Goal: Information Seeking & Learning: Understand process/instructions

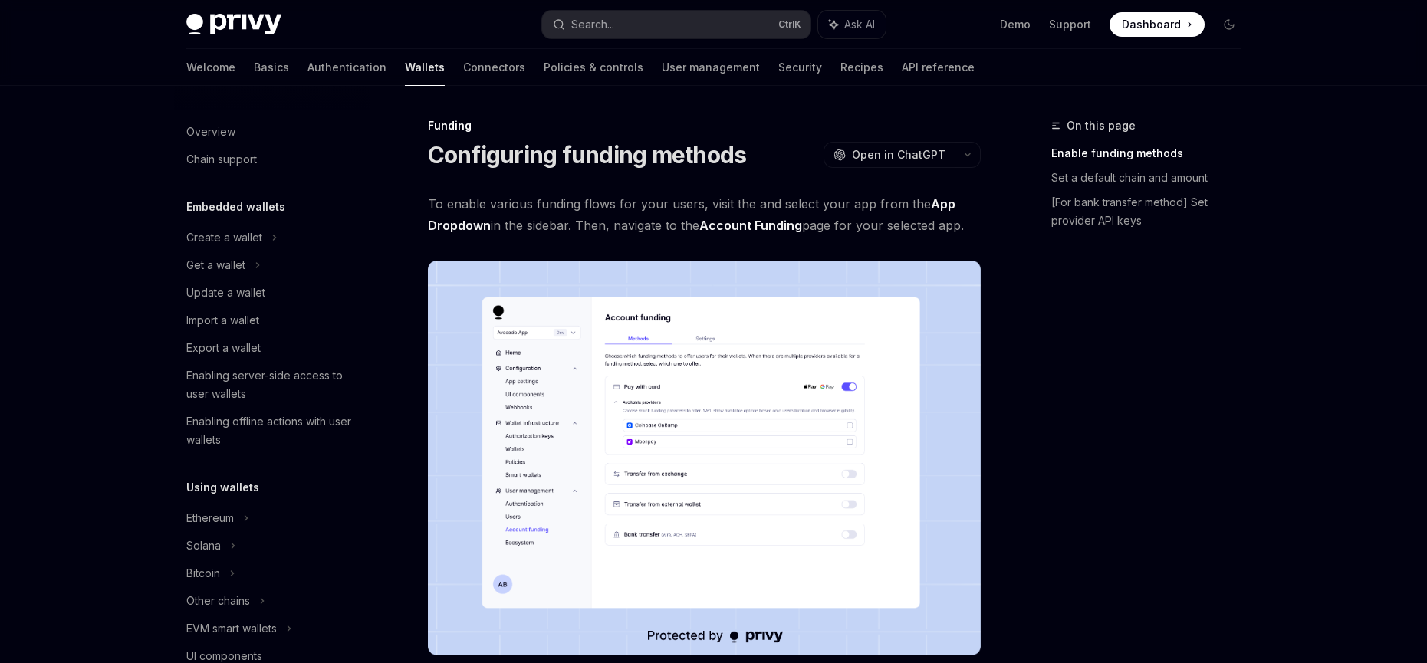
scroll to position [442, 0]
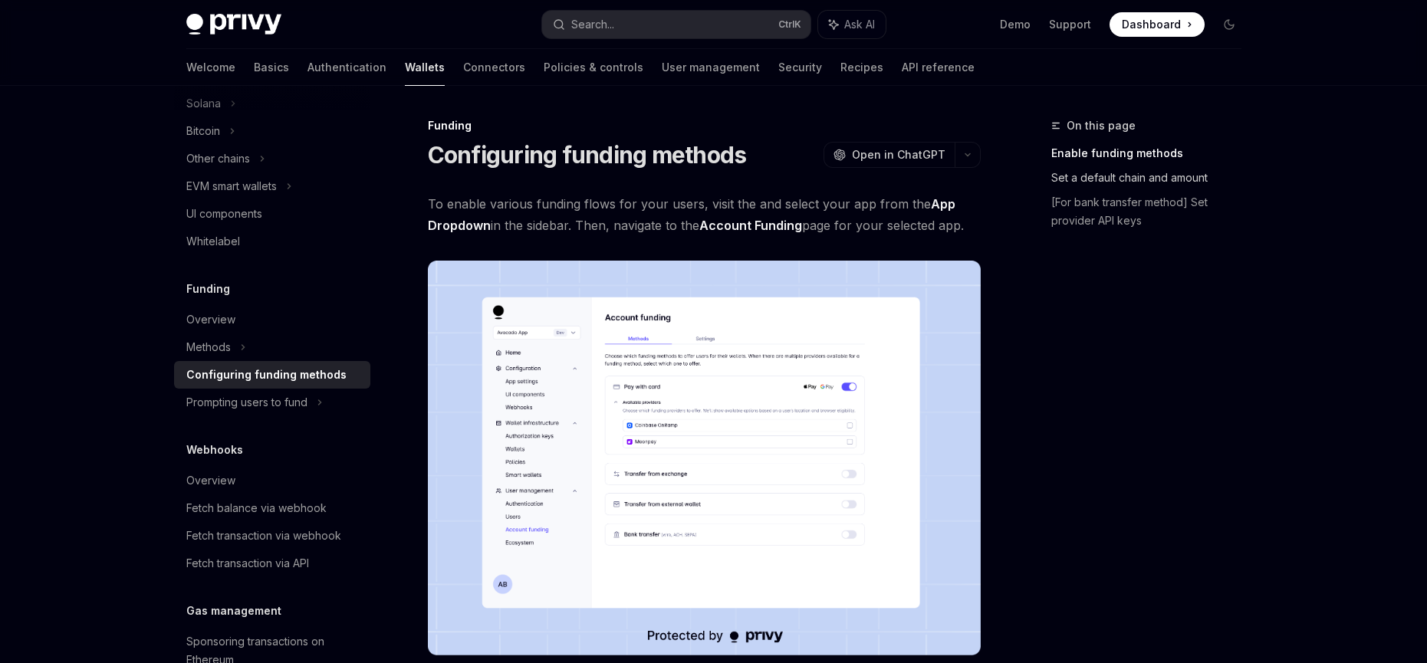
click at [1139, 181] on link "Set a default chain and amount" at bounding box center [1152, 178] width 202 height 25
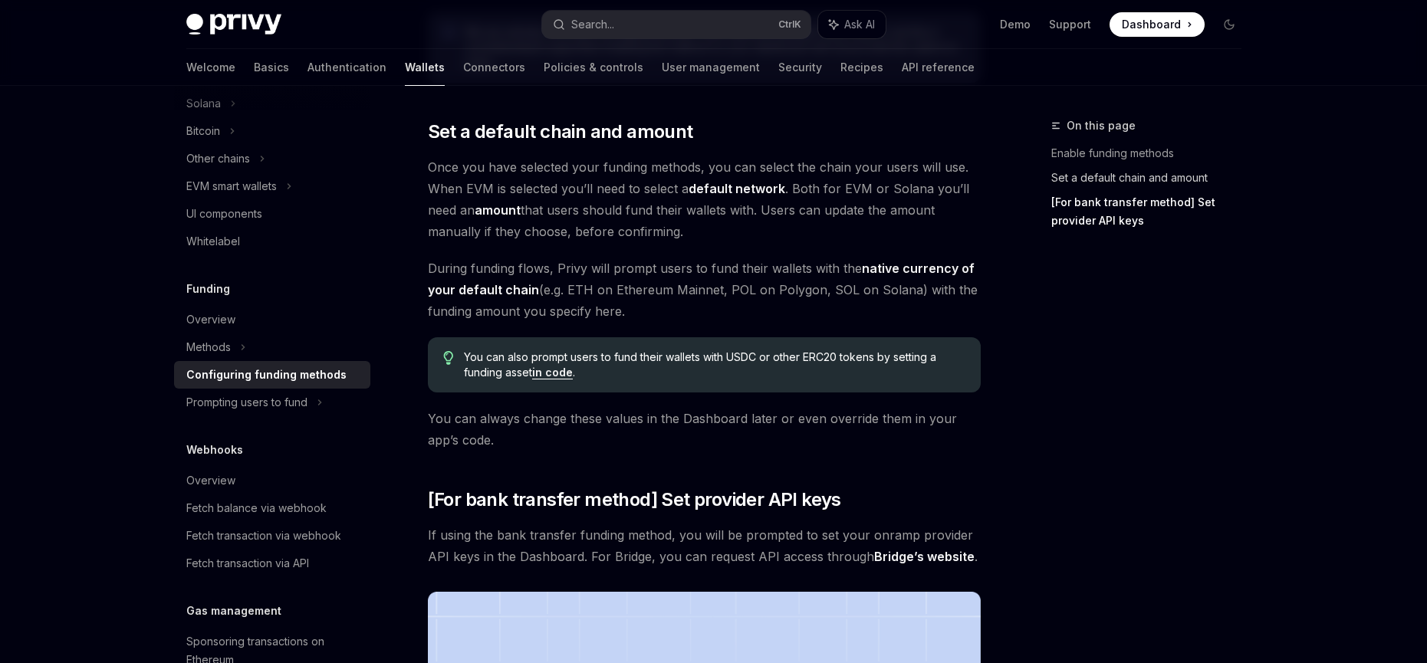
scroll to position [907, 0]
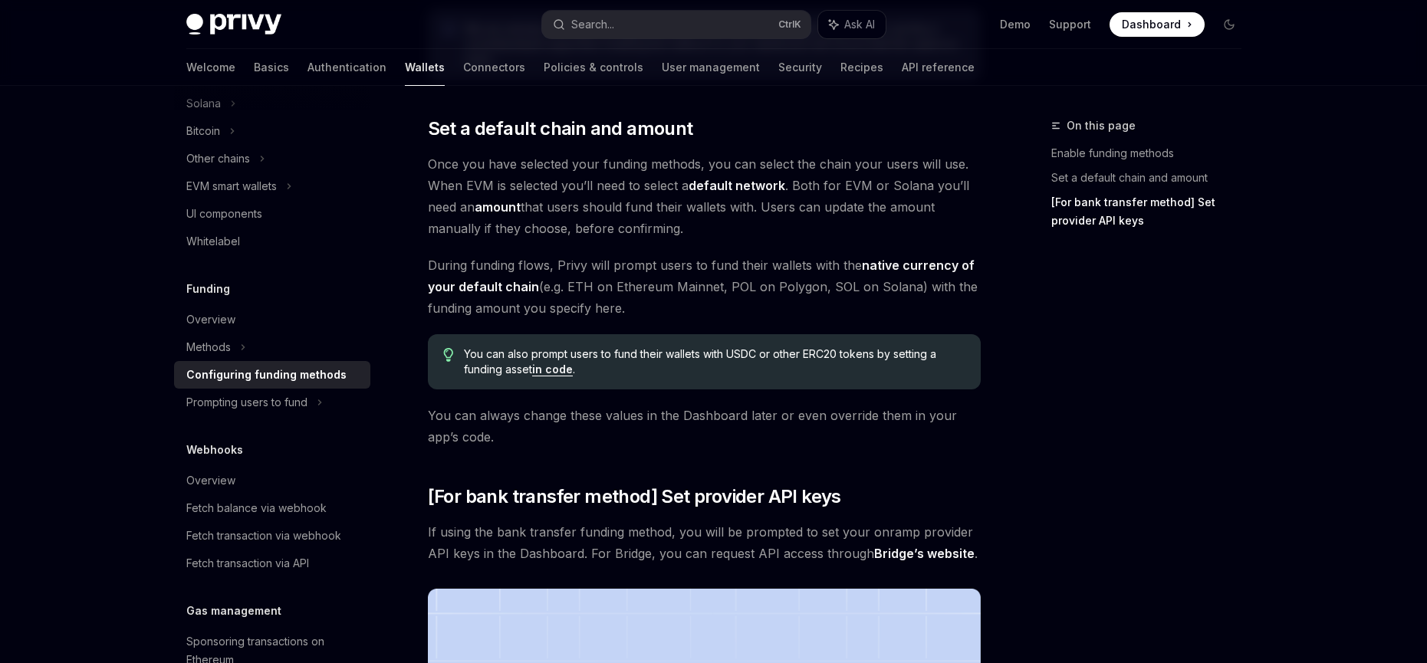
click at [556, 369] on link "in code" at bounding box center [552, 370] width 41 height 14
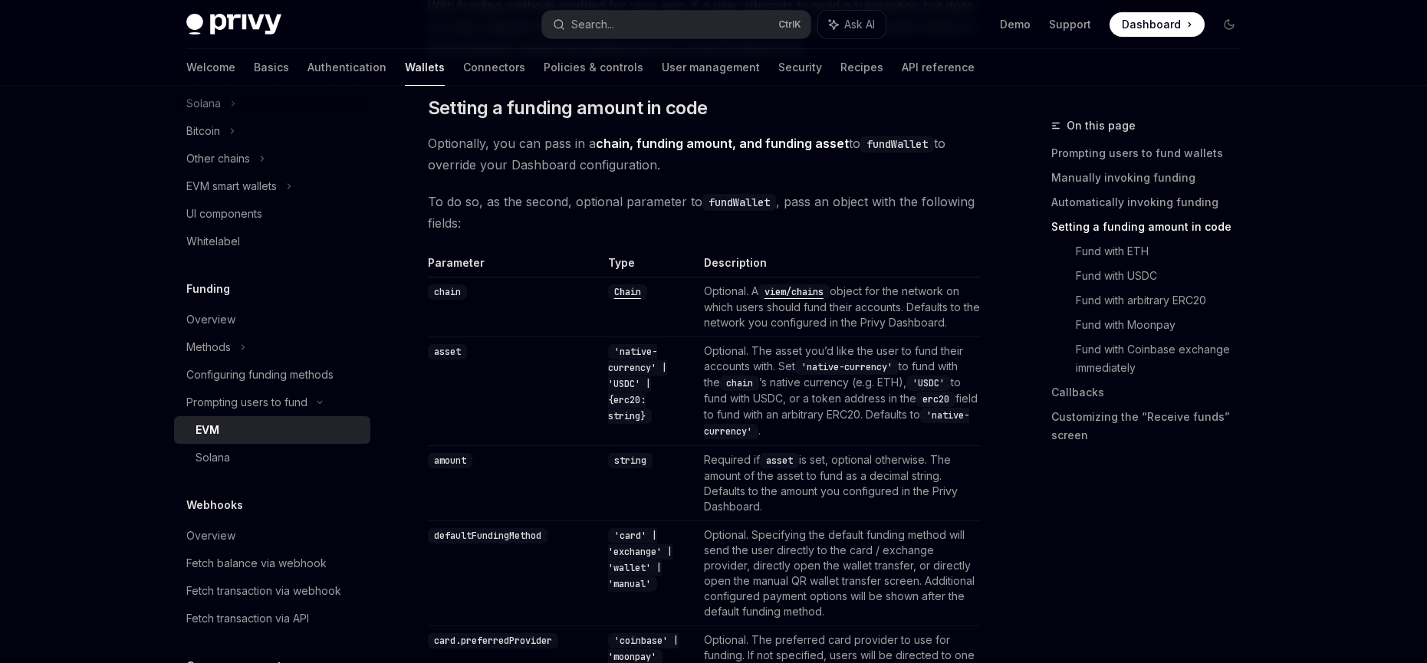
scroll to position [1518, 0]
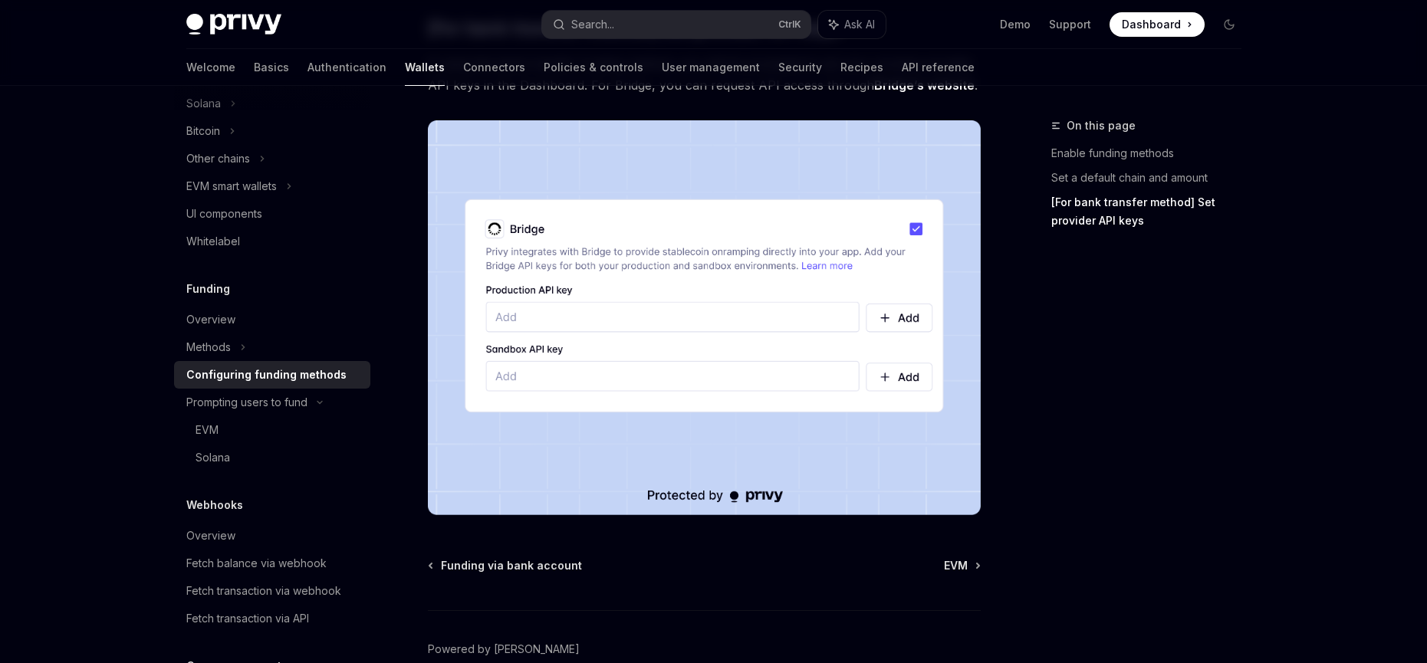
scroll to position [1455, 0]
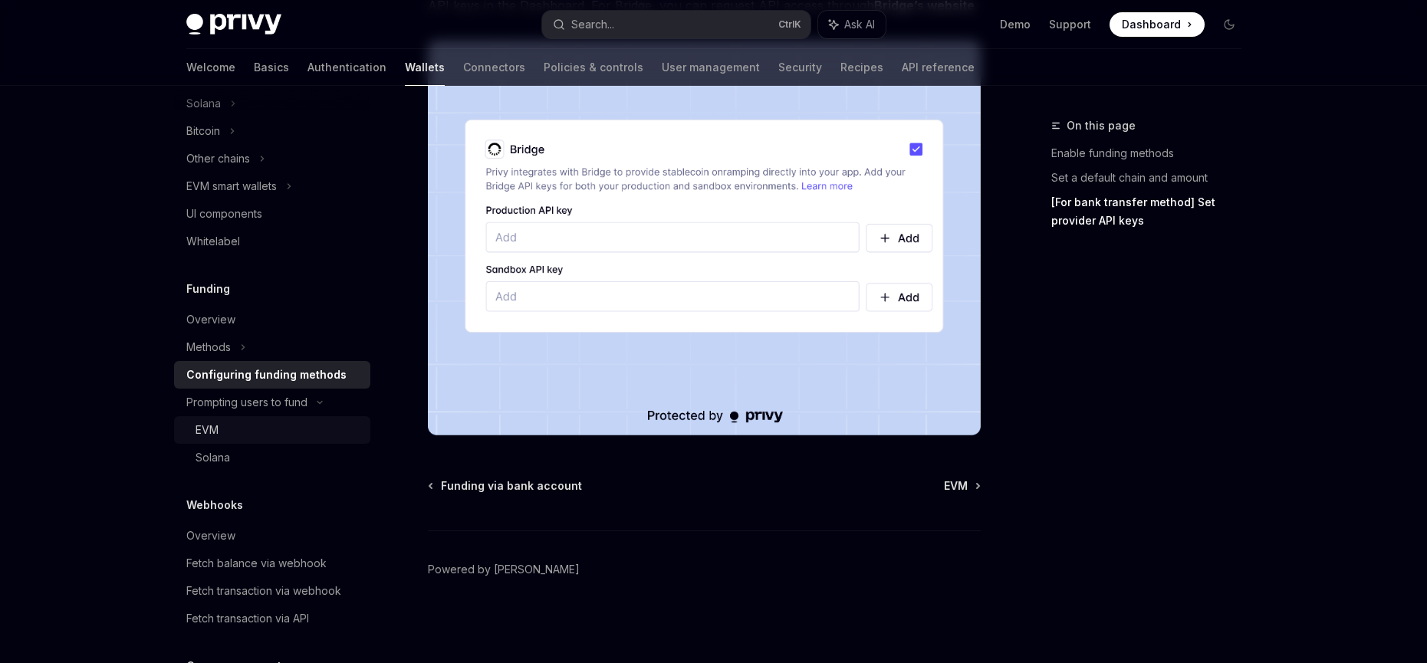
click at [221, 432] on div "EVM" at bounding box center [279, 430] width 166 height 18
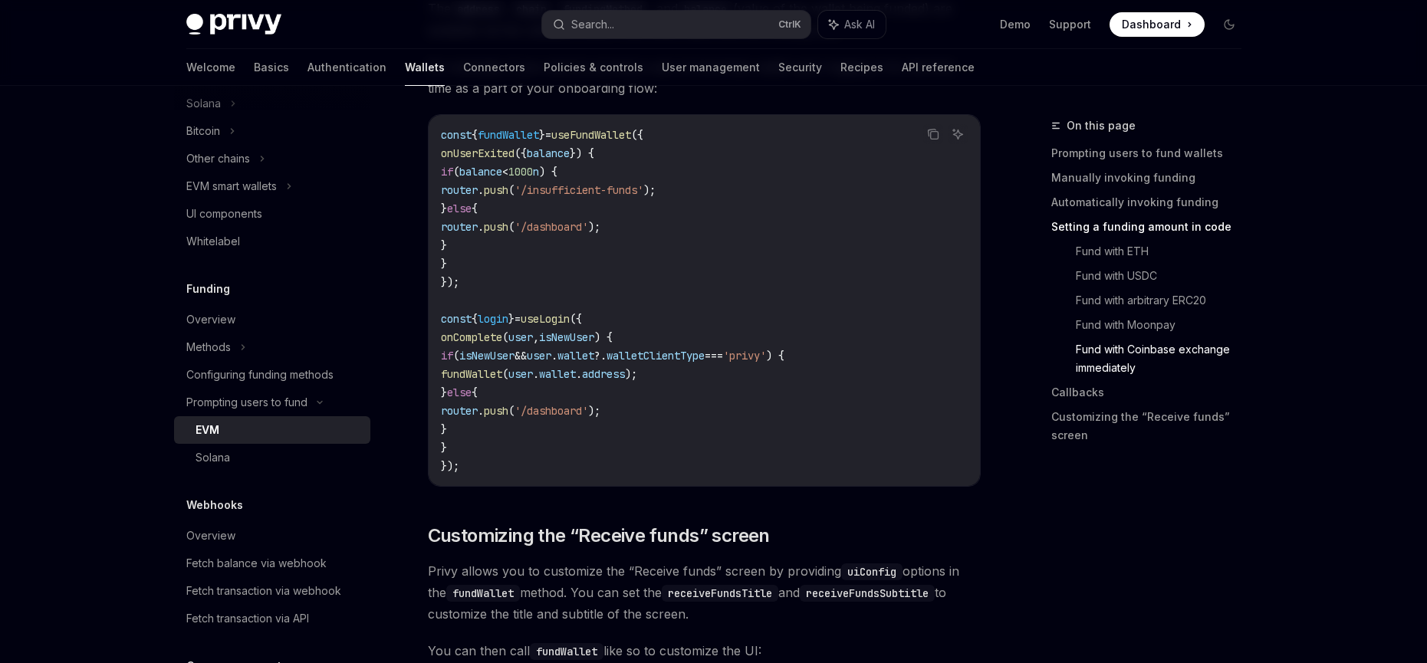
scroll to position [3685, 0]
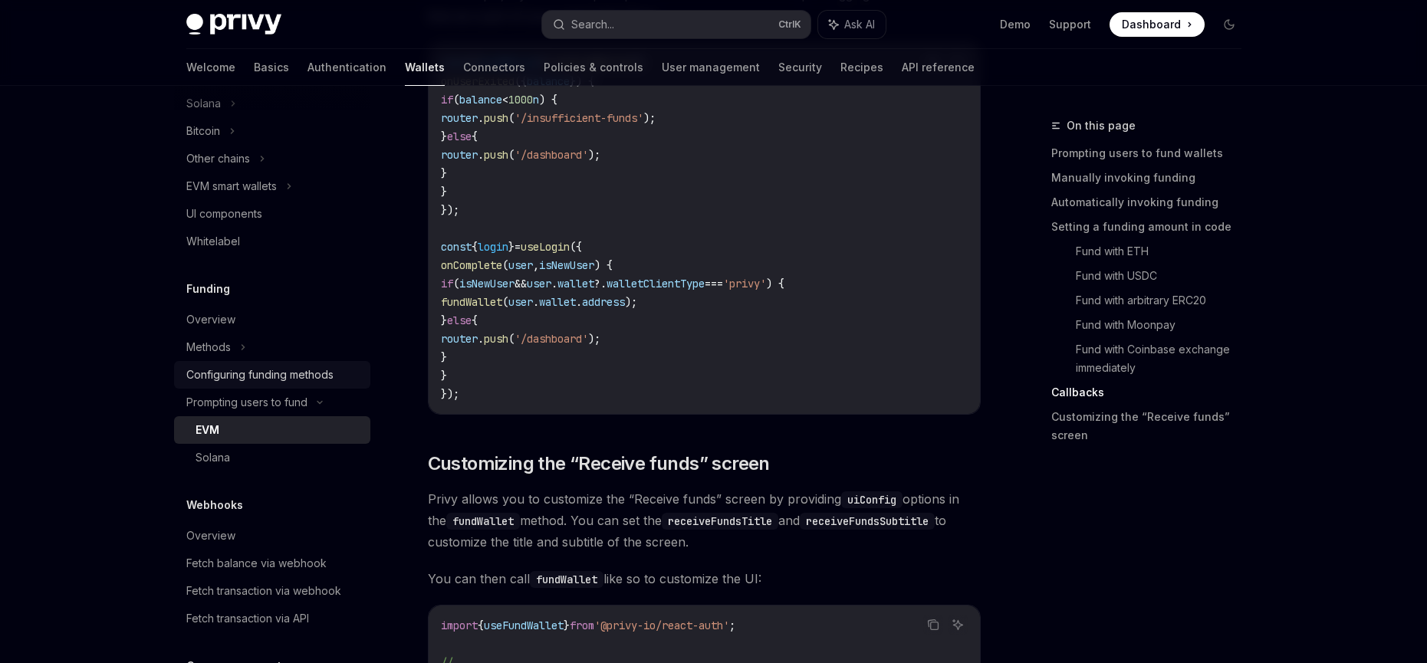
click at [266, 368] on div "Configuring funding methods" at bounding box center [259, 375] width 147 height 18
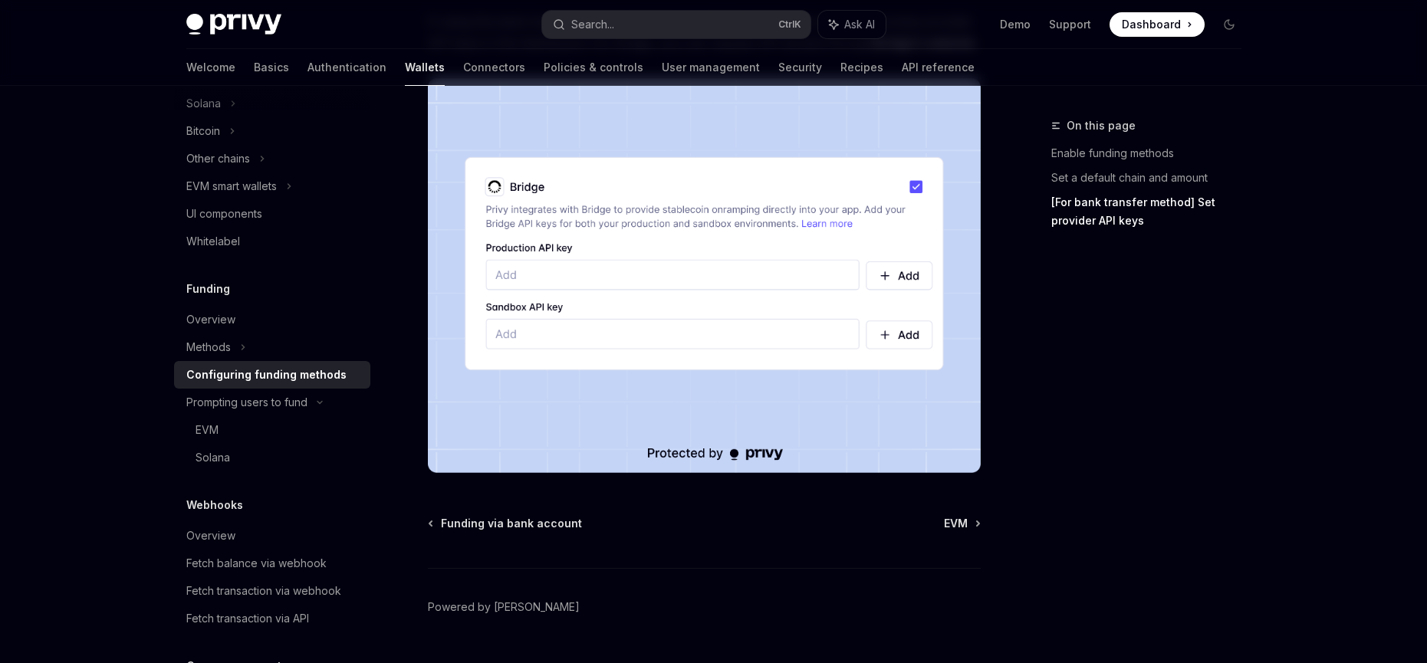
scroll to position [1455, 0]
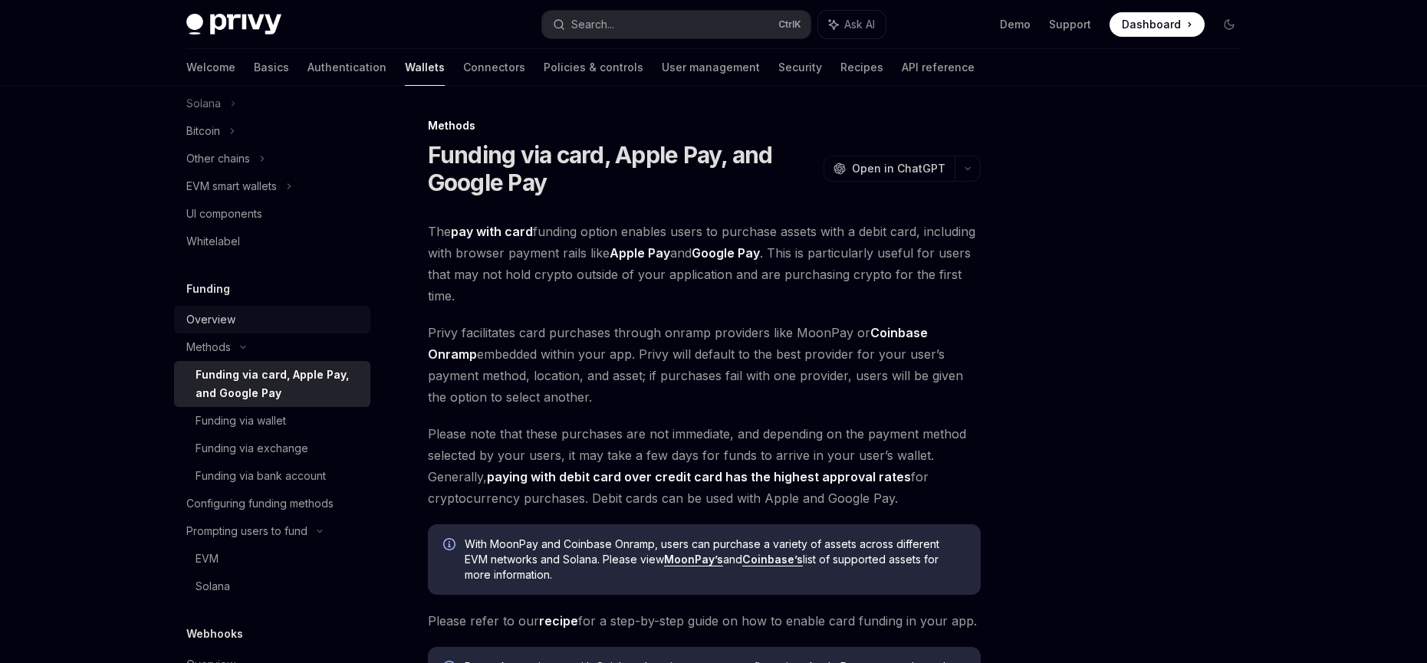
click at [226, 318] on div "Overview" at bounding box center [210, 320] width 49 height 18
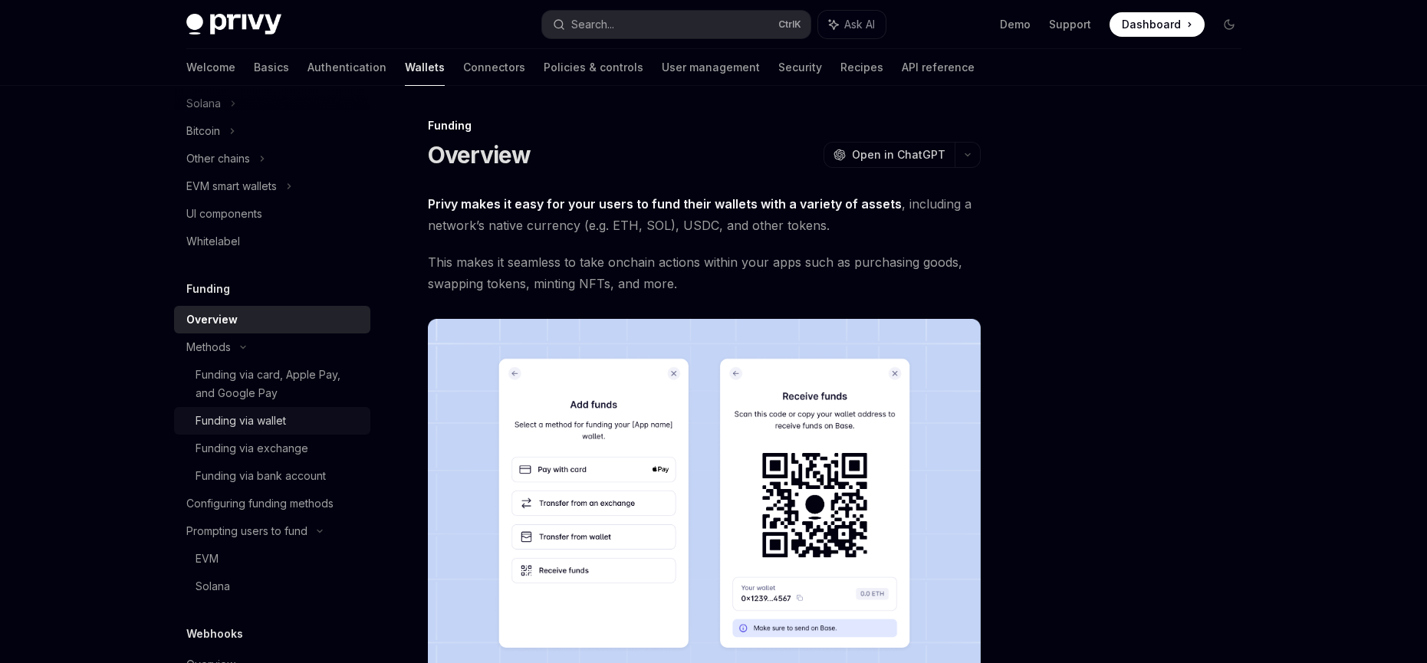
click at [238, 422] on div "Funding via wallet" at bounding box center [241, 421] width 90 height 18
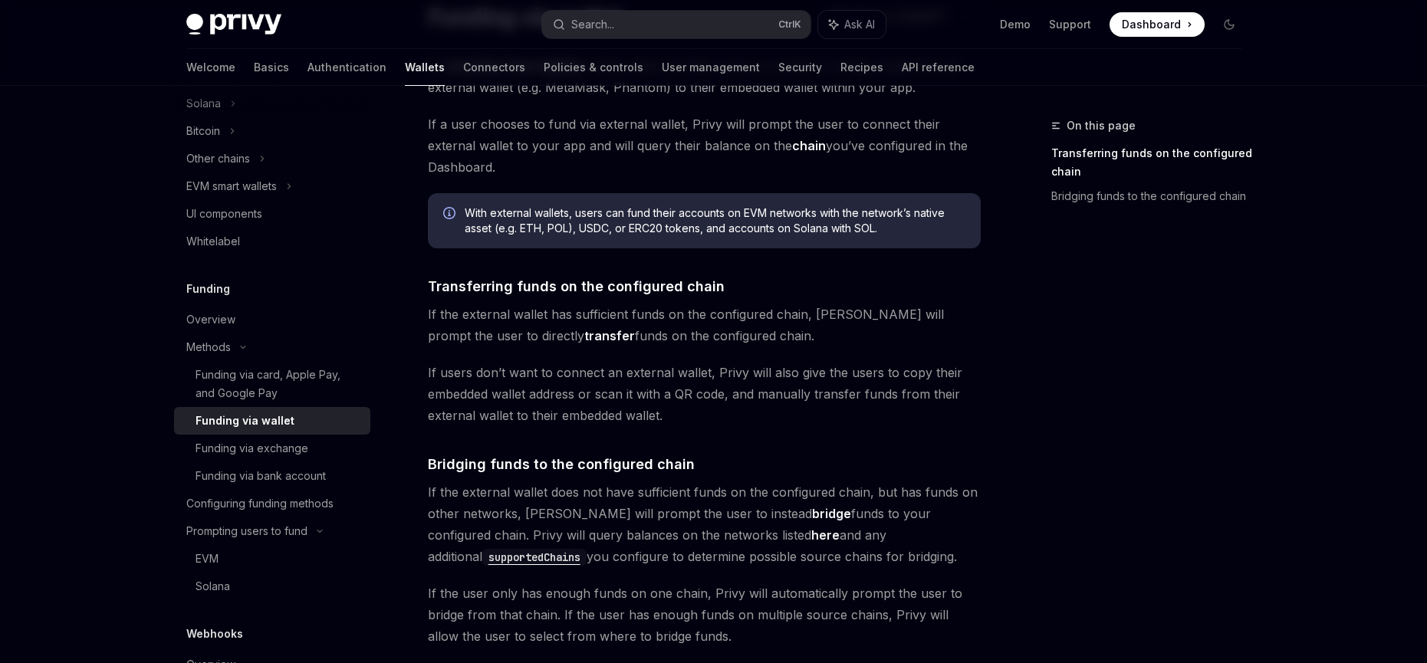
scroll to position [445, 0]
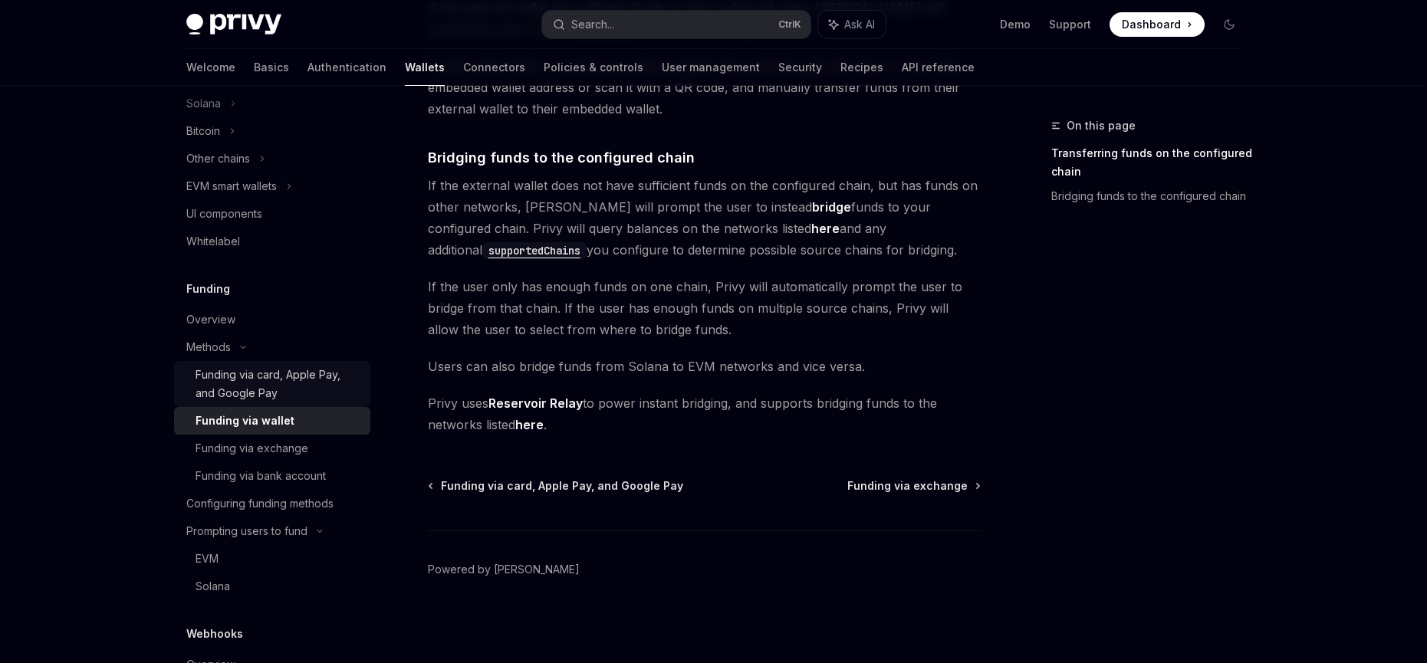
click at [285, 390] on div "Funding via card, Apple Pay, and Google Pay" at bounding box center [279, 384] width 166 height 37
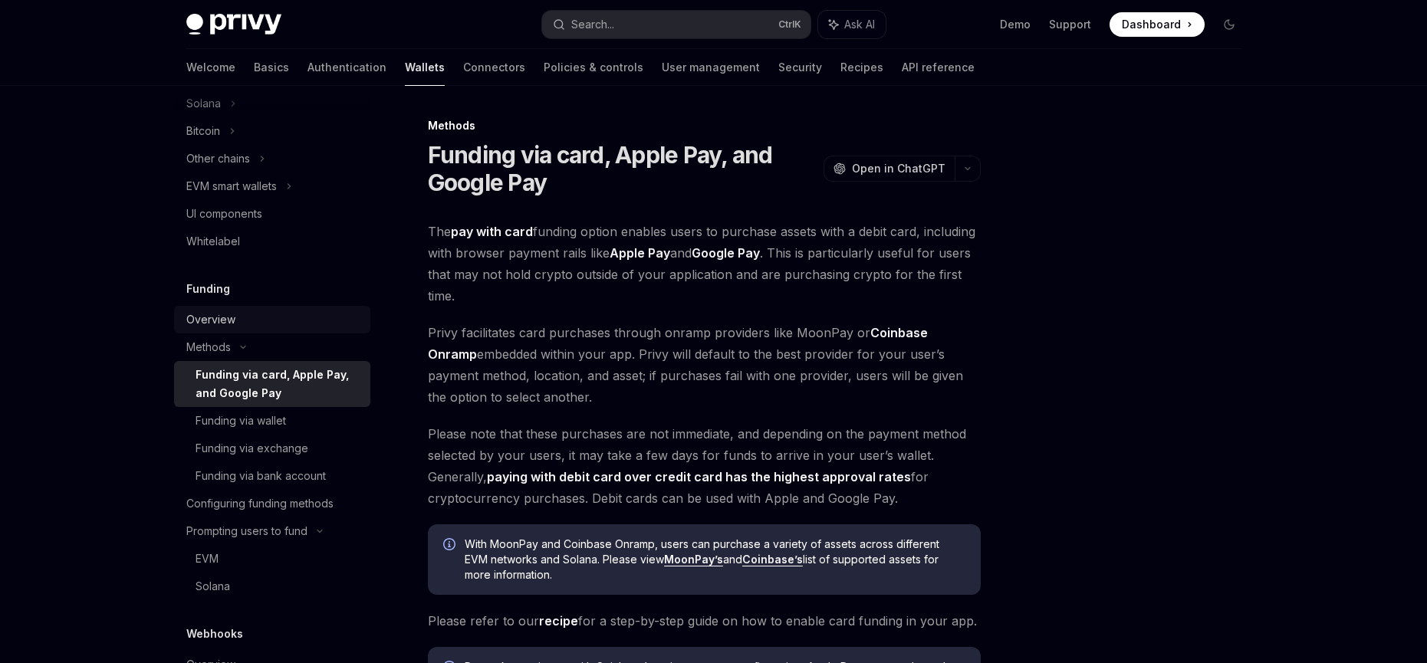
click at [278, 309] on link "Overview" at bounding box center [272, 320] width 196 height 28
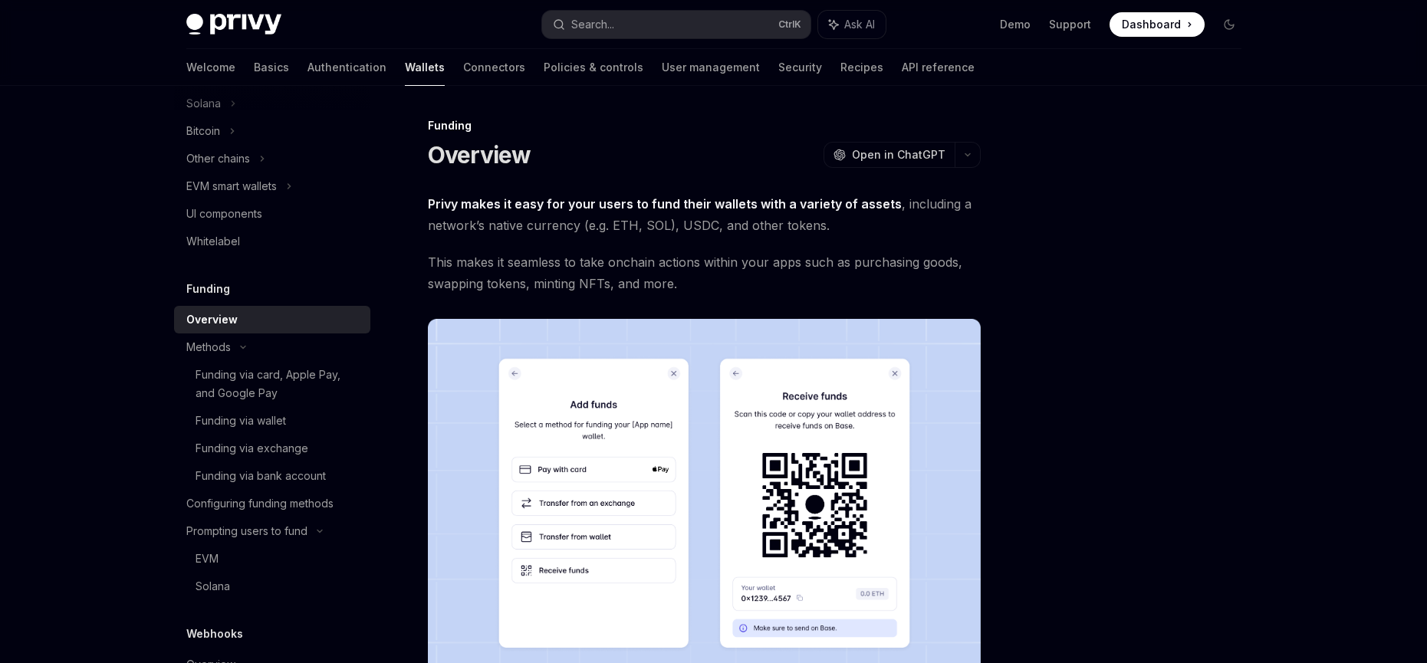
scroll to position [539, 0]
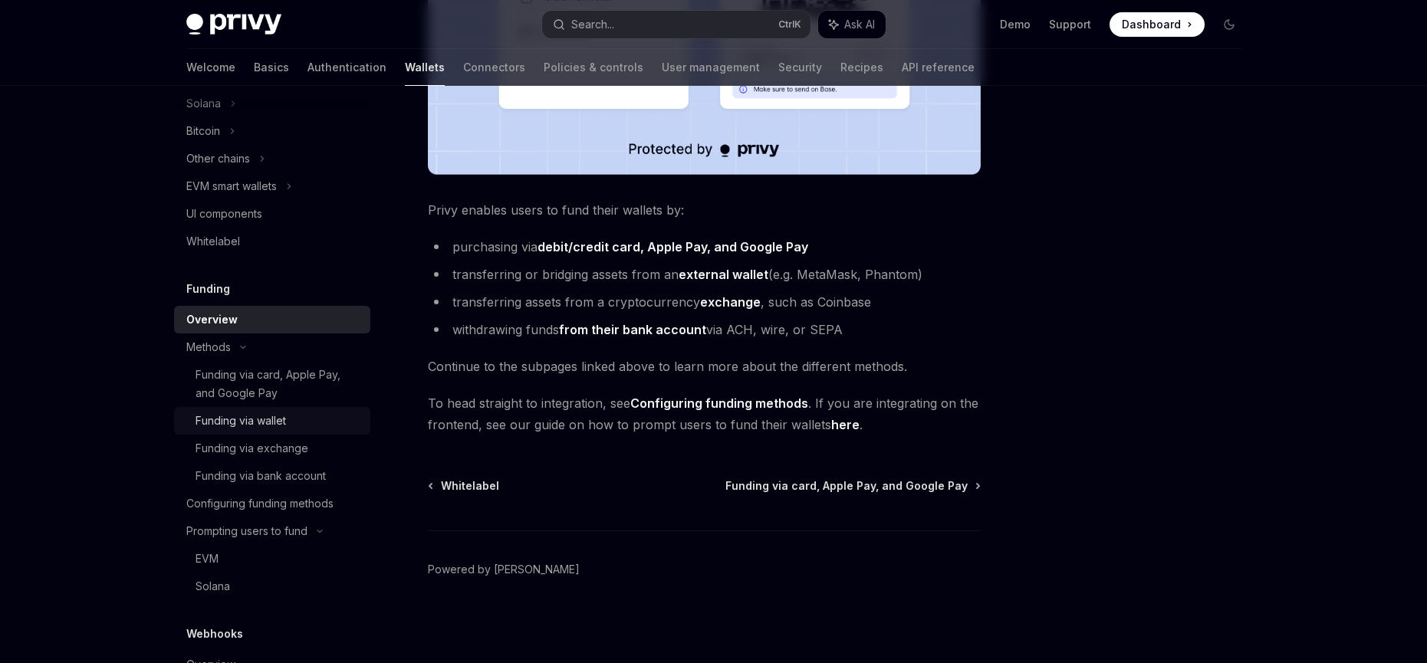
click at [257, 429] on div "Funding via wallet" at bounding box center [241, 421] width 90 height 18
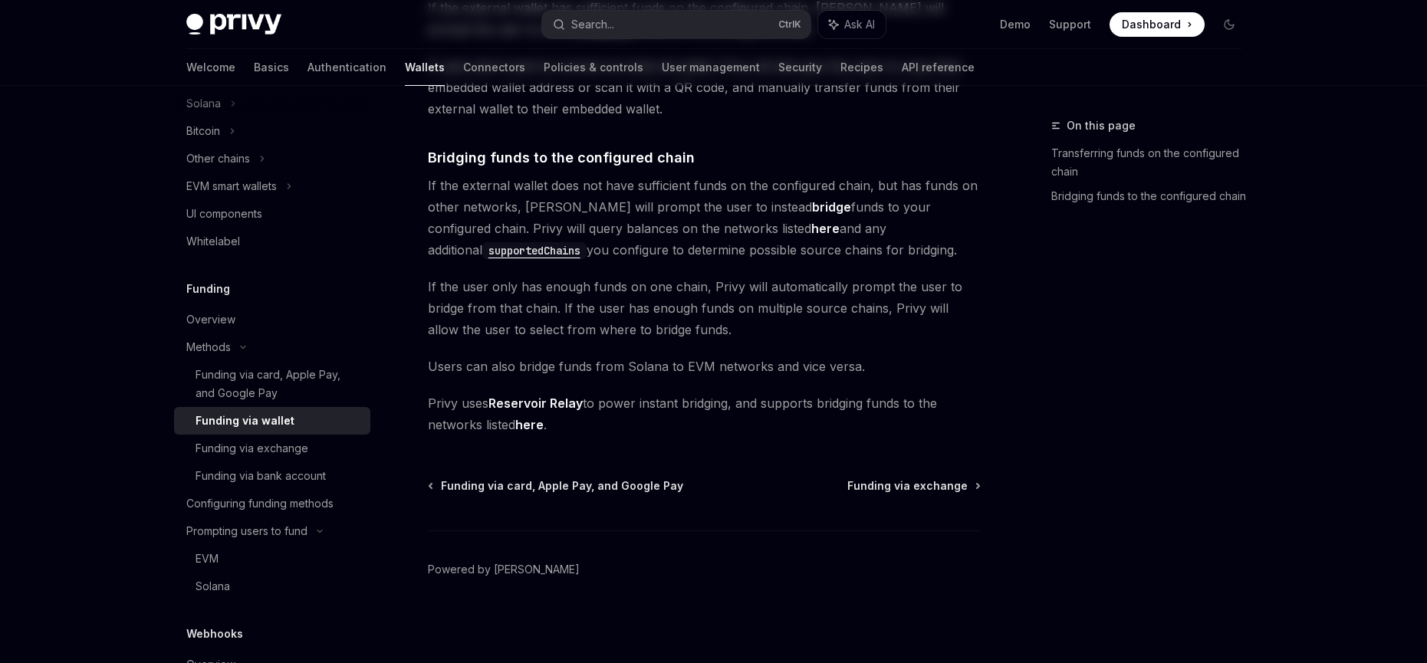
type textarea "*"
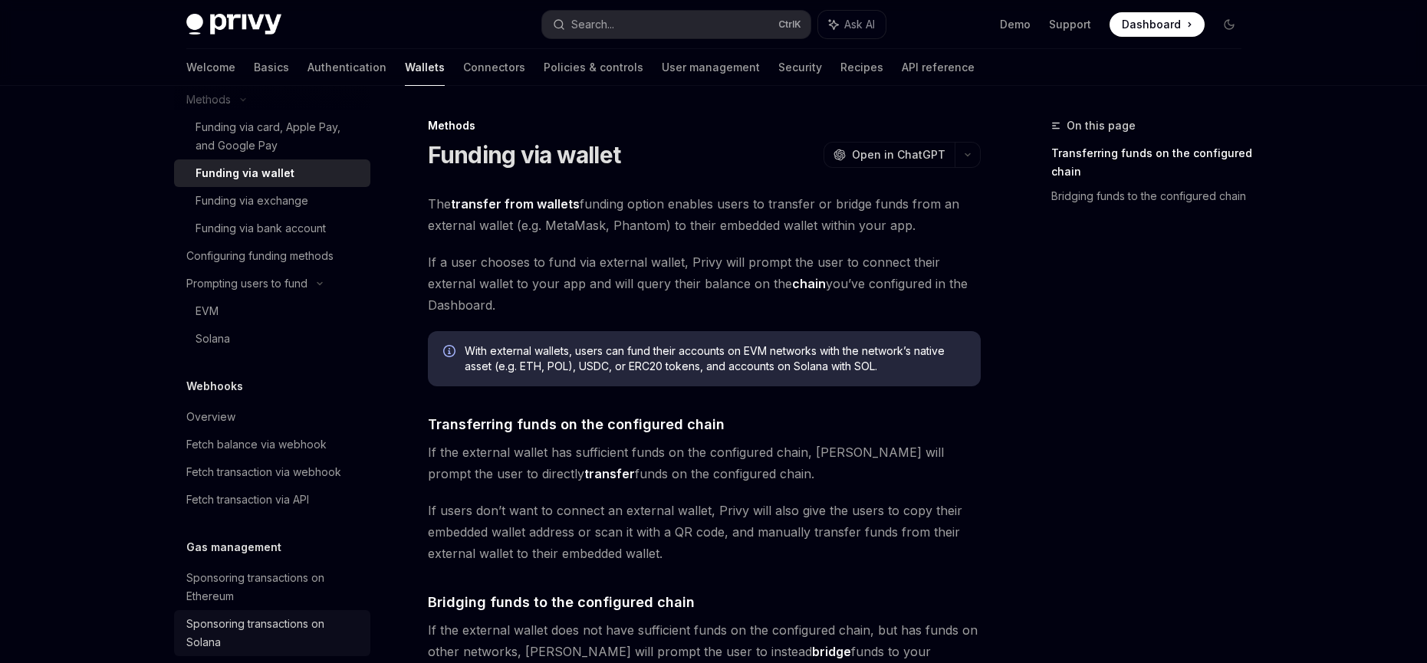
scroll to position [847, 0]
